Goal: Navigation & Orientation: Find specific page/section

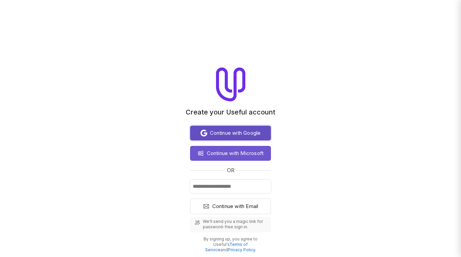
click at [247, 134] on span "Continue with Google" at bounding box center [235, 133] width 51 height 8
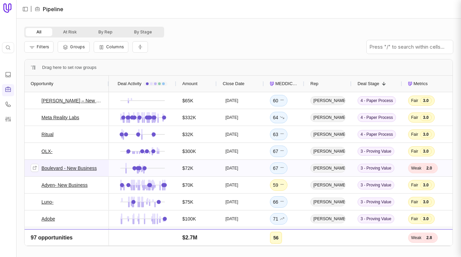
click at [81, 165] on link "Boulevard - New Business" at bounding box center [68, 168] width 55 height 8
